Goal: Information Seeking & Learning: Learn about a topic

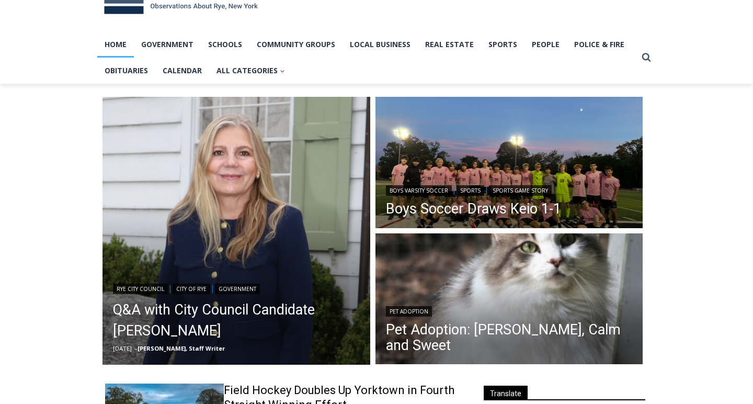
scroll to position [58, 0]
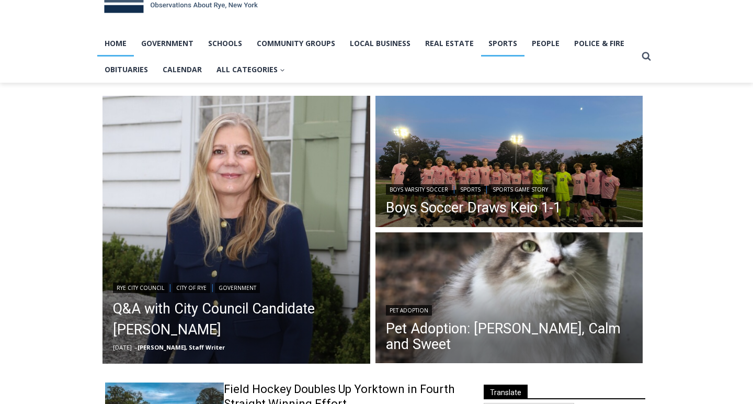
click at [499, 41] on link "Sports" at bounding box center [502, 43] width 43 height 26
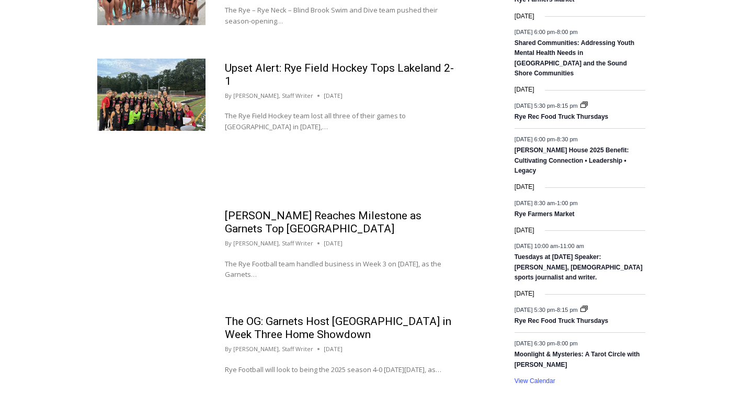
scroll to position [986, 0]
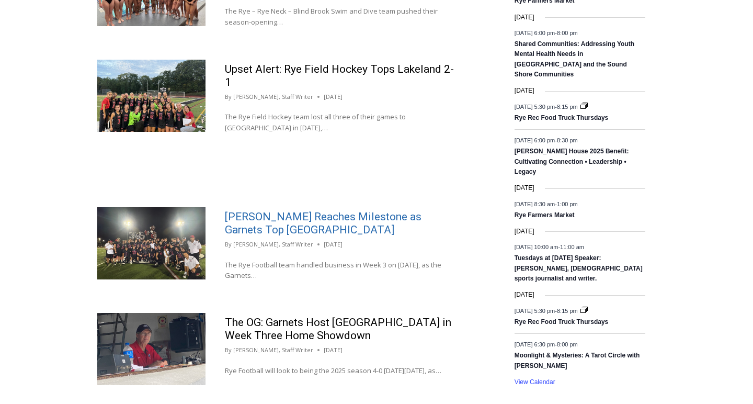
click at [298, 213] on link "Garr Reaches Milestone as Garnets Top Clarkstown North" at bounding box center [323, 223] width 197 height 26
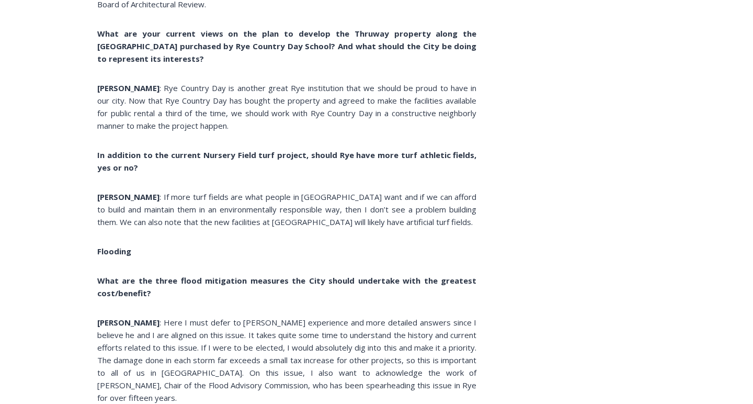
scroll to position [3768, 0]
